Goal: Task Accomplishment & Management: Use online tool/utility

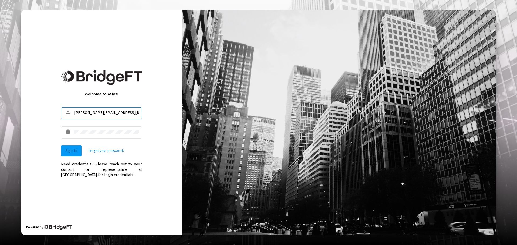
click at [74, 147] on button "Sign In" at bounding box center [71, 151] width 20 height 11
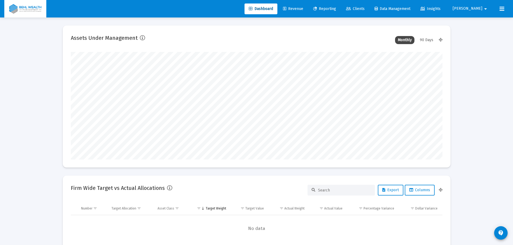
scroll to position [108, 372]
type input "[DATE]"
type input "[PERSON_NAME][EMAIL_ADDRESS][DOMAIN_NAME]"
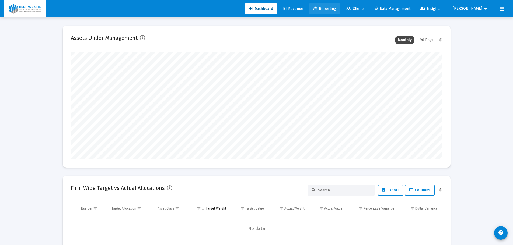
click at [336, 9] on span "Reporting" at bounding box center [324, 8] width 23 height 5
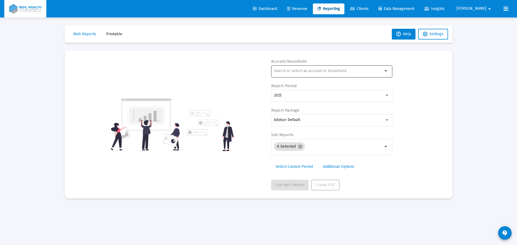
click at [294, 75] on div at bounding box center [328, 70] width 109 height 13
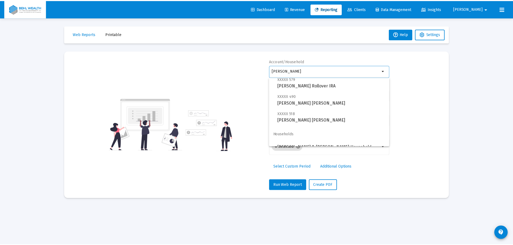
scroll to position [22, 0]
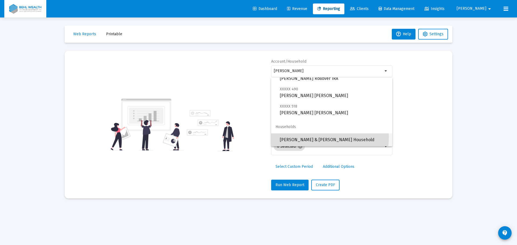
click at [321, 137] on span "[PERSON_NAME] & [PERSON_NAME] Household" at bounding box center [334, 140] width 108 height 13
type input "[PERSON_NAME] & [PERSON_NAME] Household"
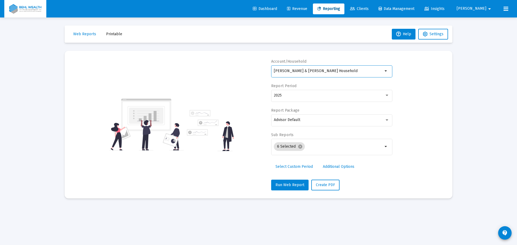
click at [300, 113] on div "Report Package Advisor Default" at bounding box center [331, 120] width 121 height 25
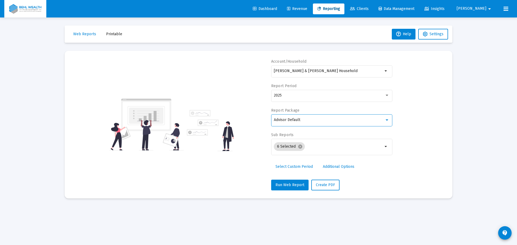
click at [300, 118] on span "Advisor Default" at bounding box center [287, 120] width 26 height 5
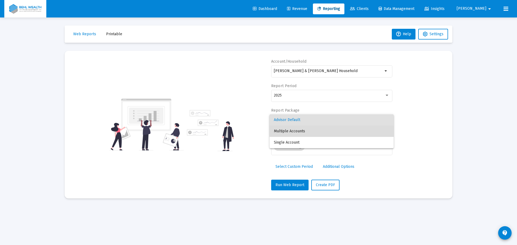
click at [300, 133] on span "Multiple Accounts" at bounding box center [332, 131] width 116 height 11
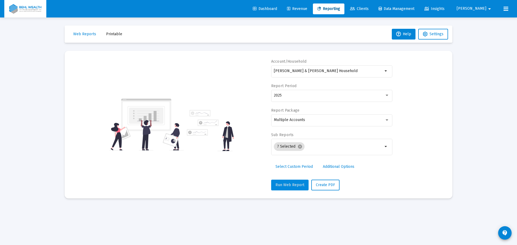
click at [294, 184] on span "Run Web Report" at bounding box center [290, 185] width 29 height 5
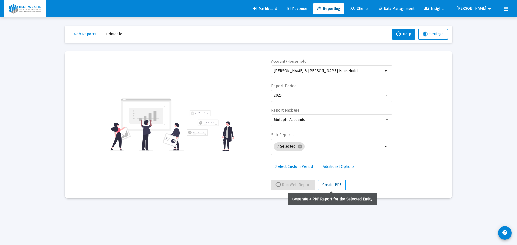
click at [334, 184] on span "Create PDF" at bounding box center [332, 185] width 19 height 5
select select "View all"
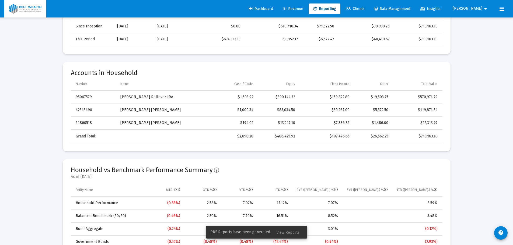
scroll to position [296, 0]
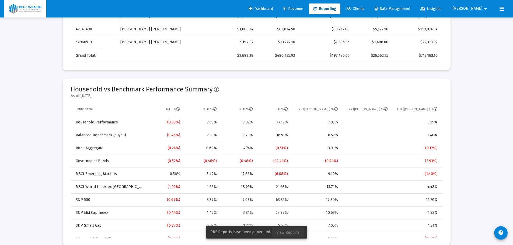
click at [293, 233] on span "View Reports" at bounding box center [288, 233] width 23 height 5
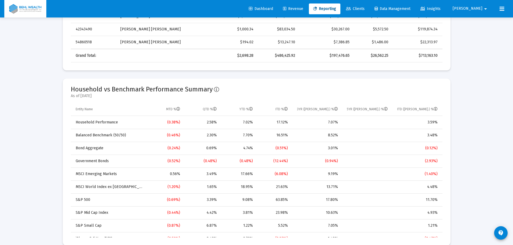
scroll to position [18, 0]
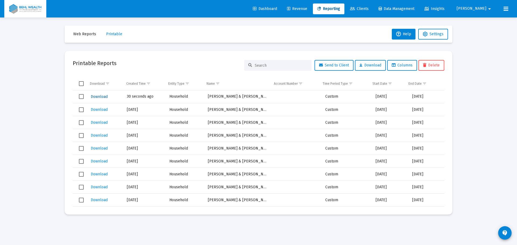
click at [96, 98] on span "Download" at bounding box center [99, 97] width 17 height 5
